Goal: Find specific page/section: Find specific page/section

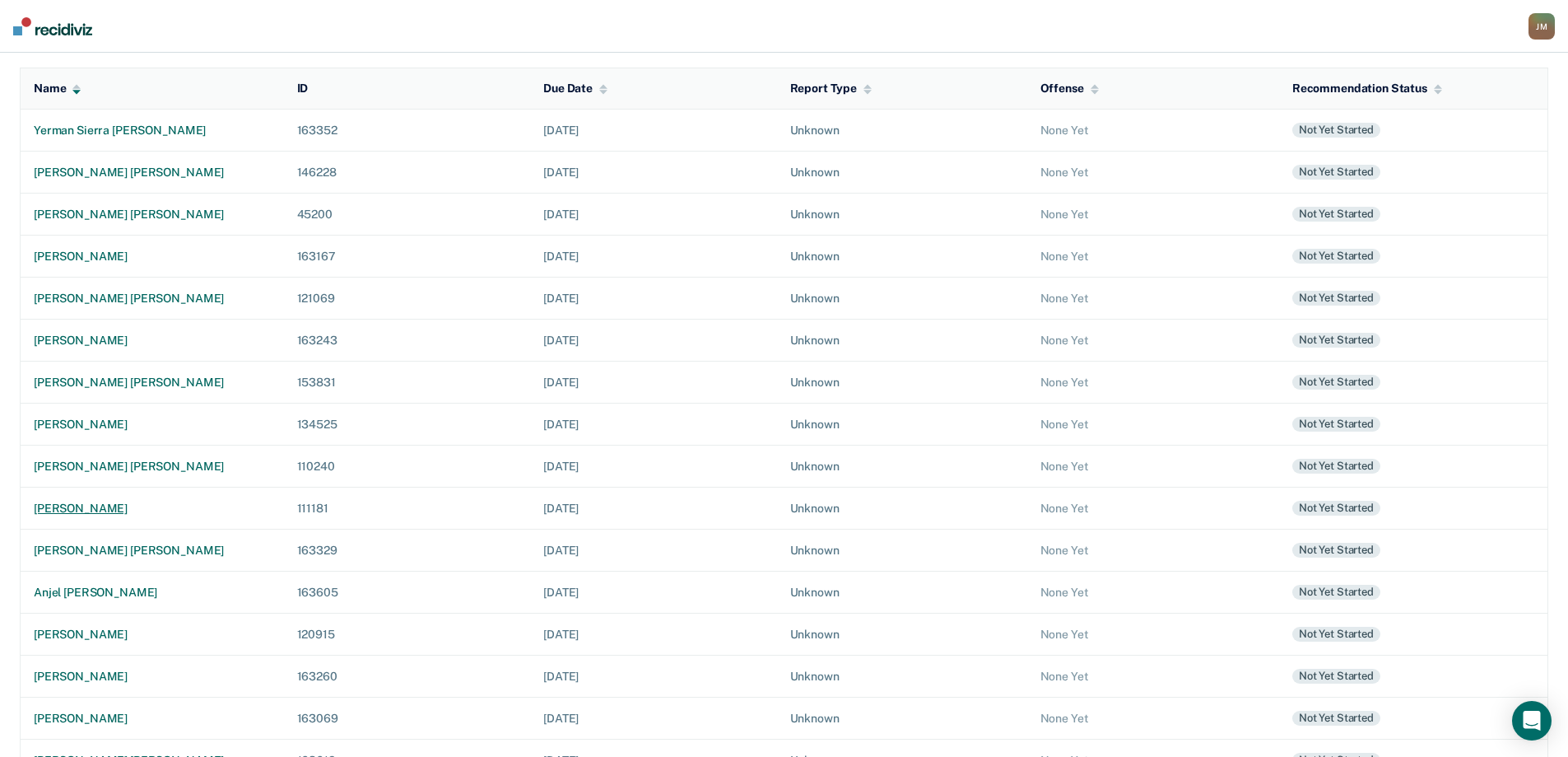
scroll to position [247, 0]
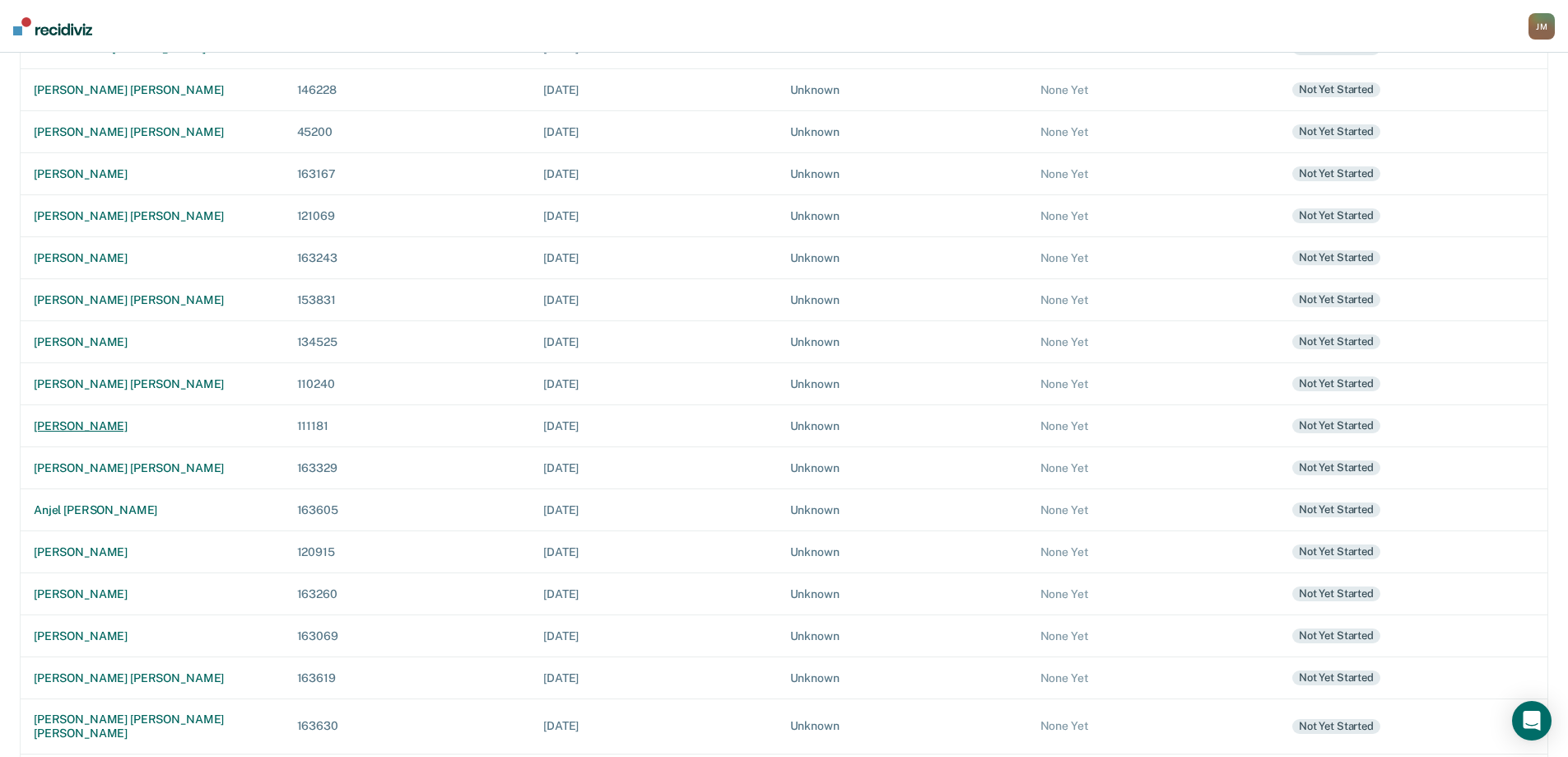
click at [112, 420] on div "[PERSON_NAME]" at bounding box center [152, 426] width 237 height 14
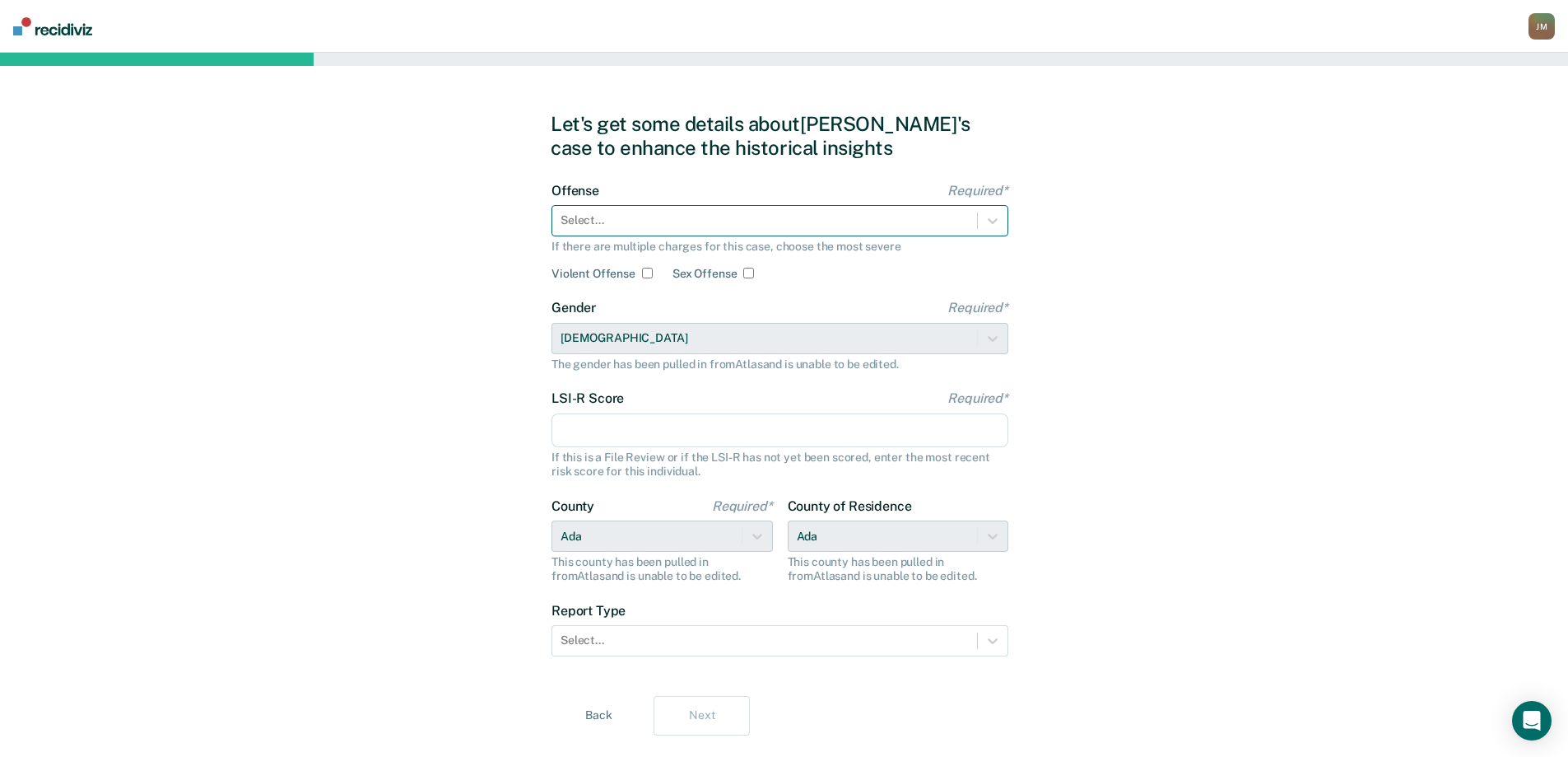
click at [580, 207] on div "Select..." at bounding box center [780, 220] width 457 height 31
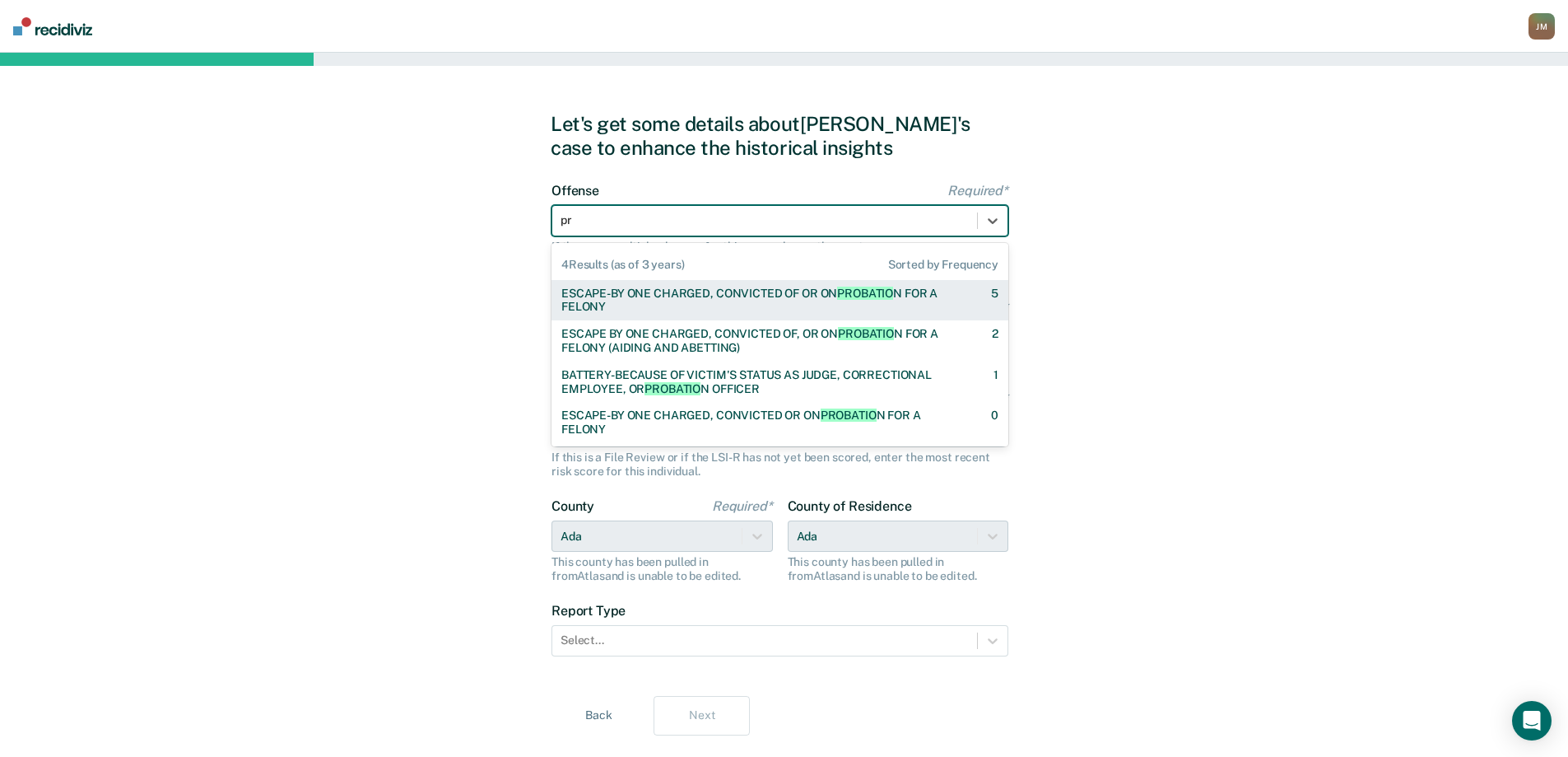
type input "p"
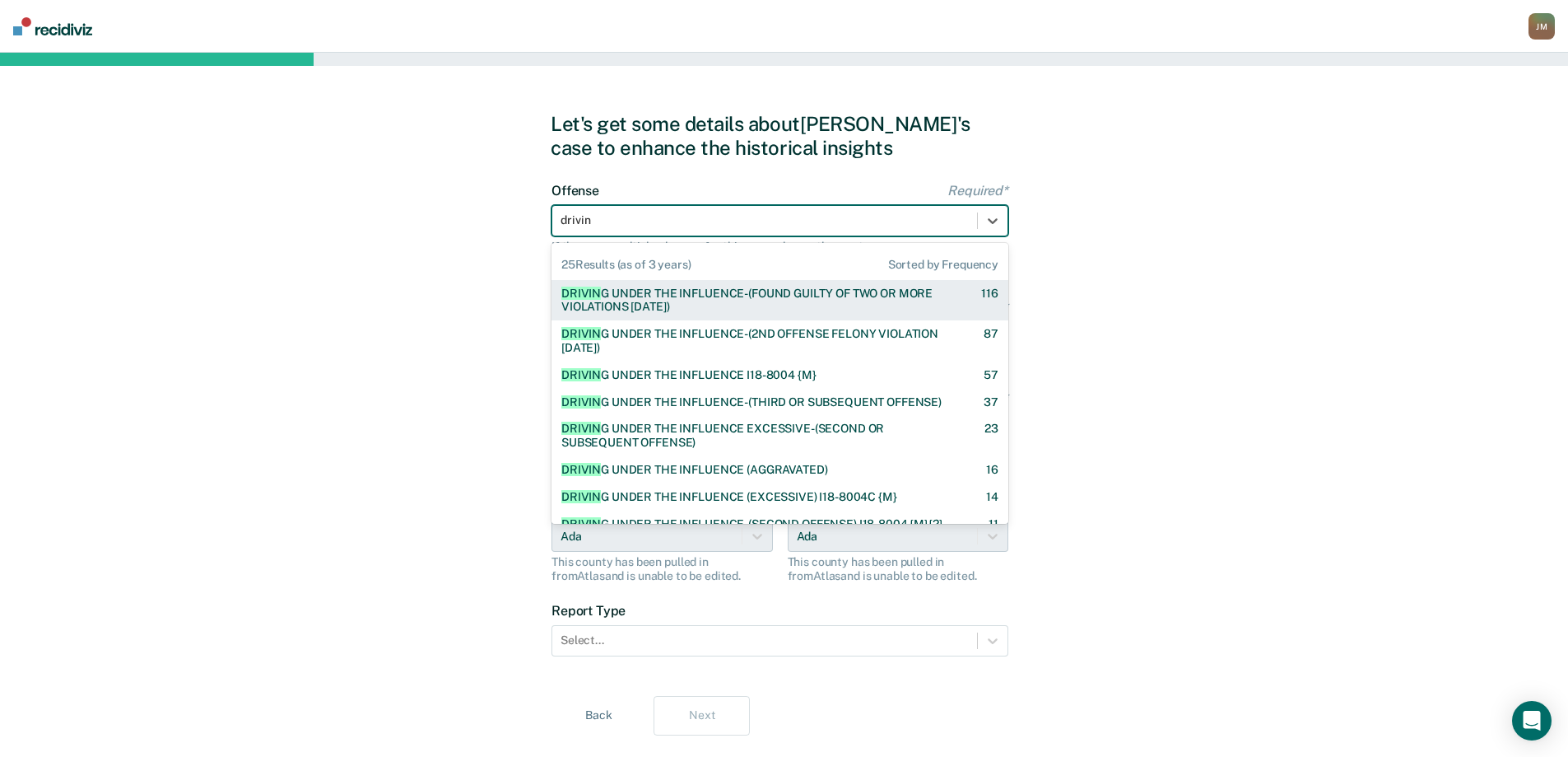
type input "driving"
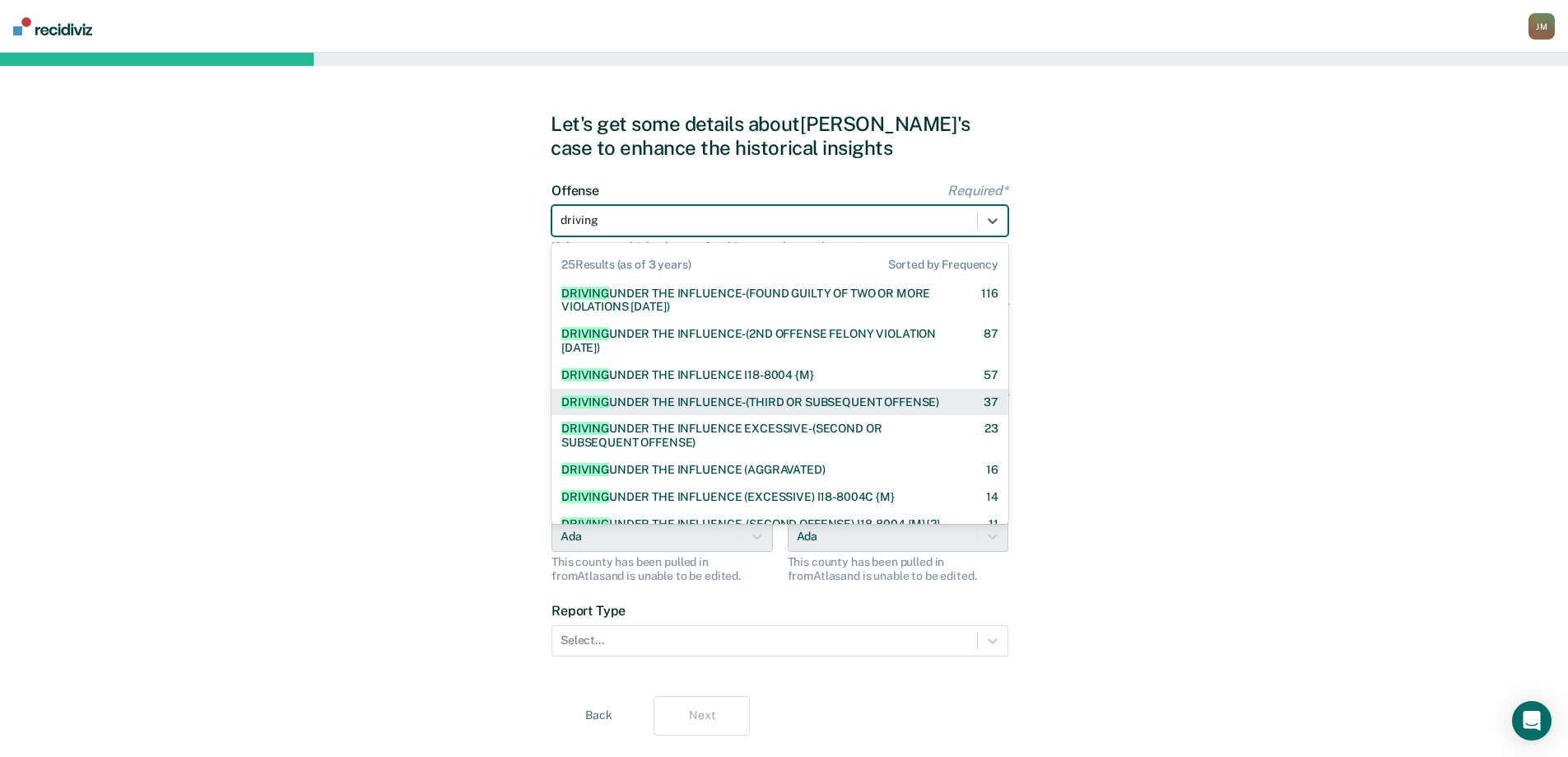
click at [900, 402] on div "DRIVING UNDER THE INFLUENCE-(THIRD OR SUBSEQUENT OFFENSE)" at bounding box center [750, 402] width 378 height 14
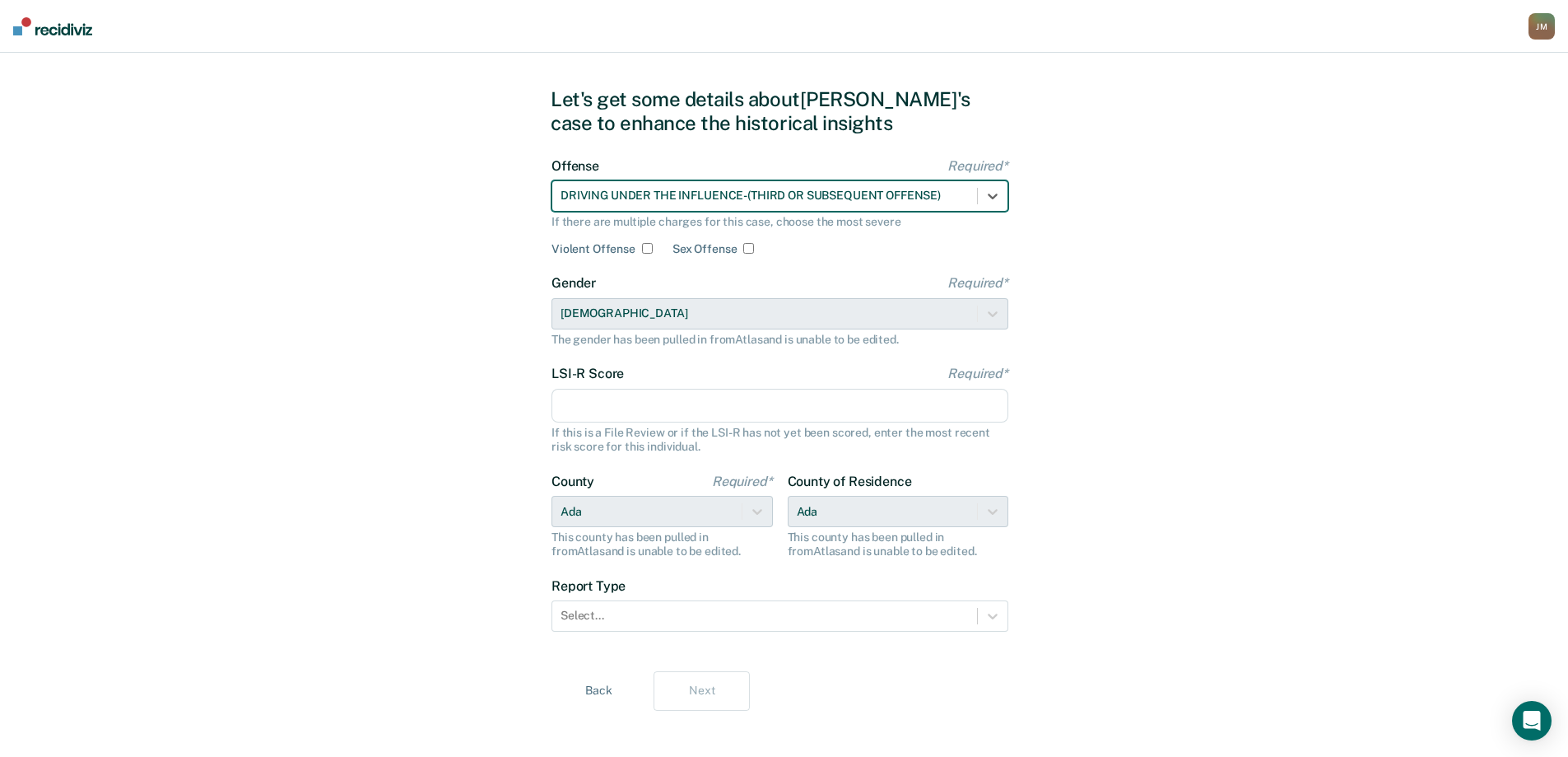
scroll to position [38, 0]
